Goal: Information Seeking & Learning: Learn about a topic

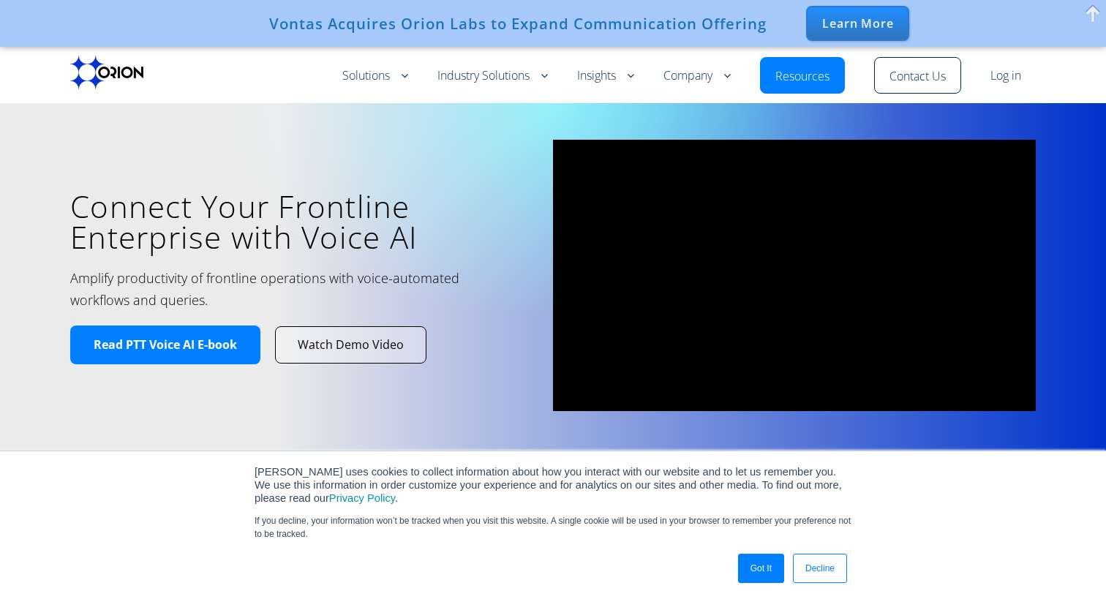
click at [836, 25] on div "Learn More" at bounding box center [857, 23] width 103 height 35
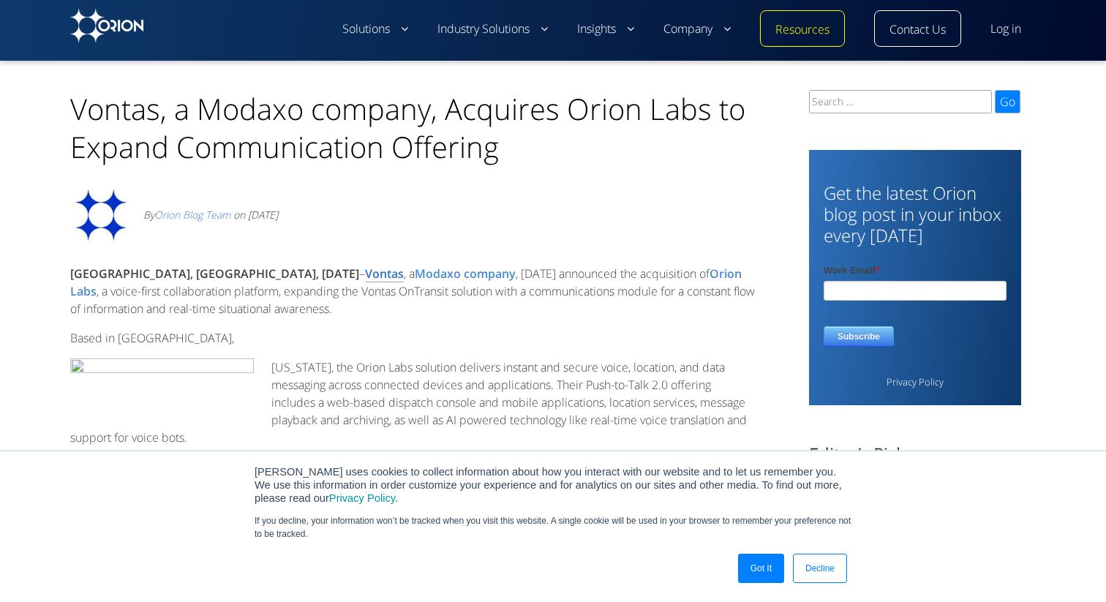
click at [365, 274] on link "Vontas" at bounding box center [384, 273] width 39 height 17
click at [674, 324] on div "[GEOGRAPHIC_DATA], [GEOGRAPHIC_DATA], [DATE] – Vontas , a Modaxo company , [DAT…" at bounding box center [412, 598] width 685 height 690
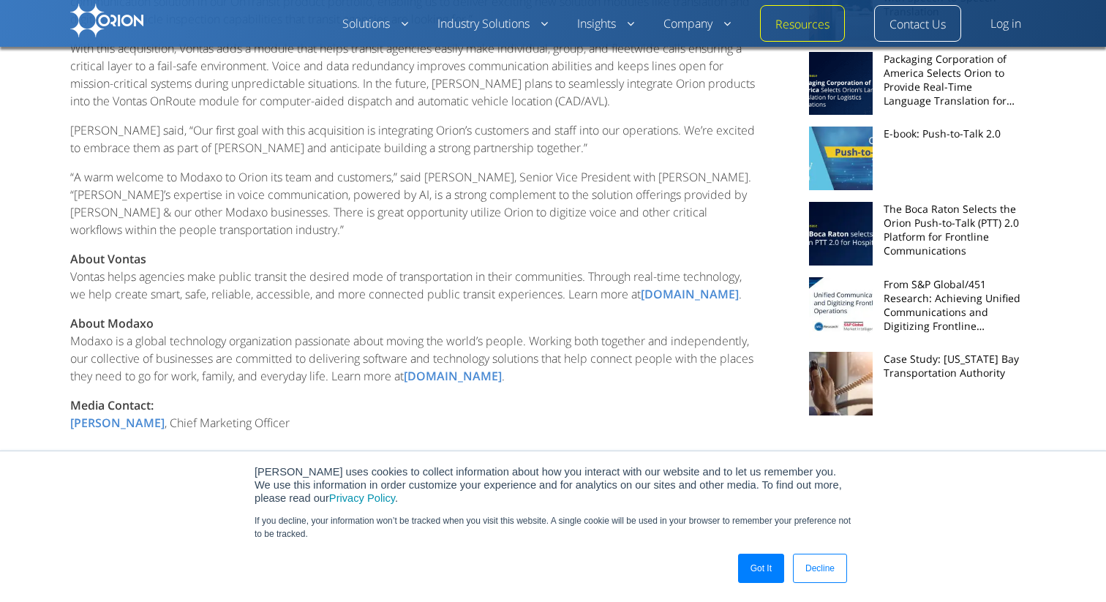
scroll to position [465, 0]
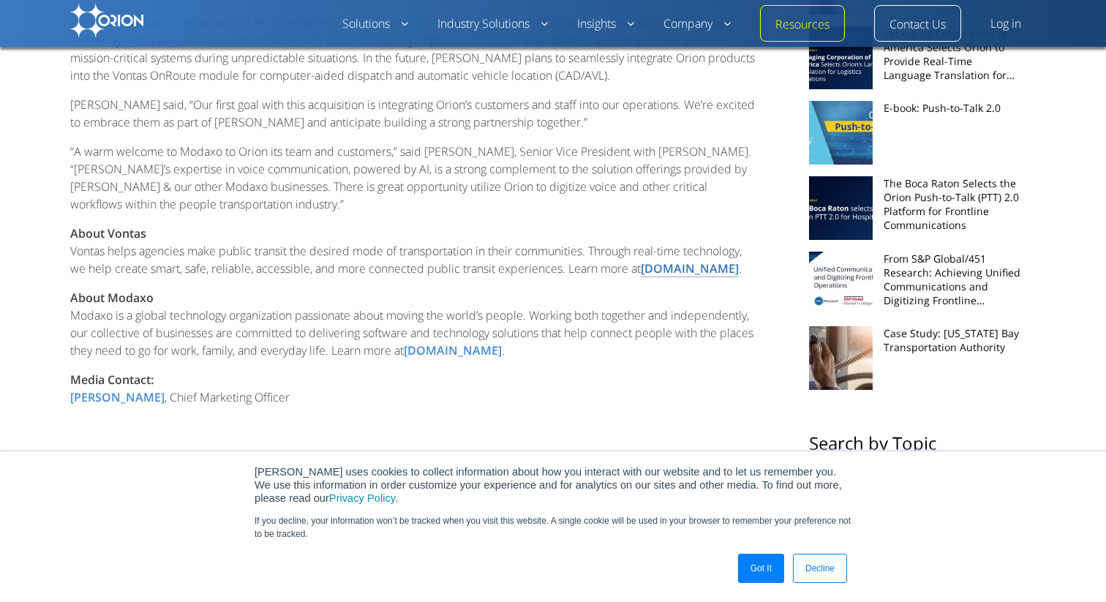
click at [668, 271] on link "[DOMAIN_NAME]" at bounding box center [690, 268] width 98 height 17
click at [502, 353] on link "[DOMAIN_NAME]" at bounding box center [453, 350] width 98 height 17
